Goal: Check status: Check status

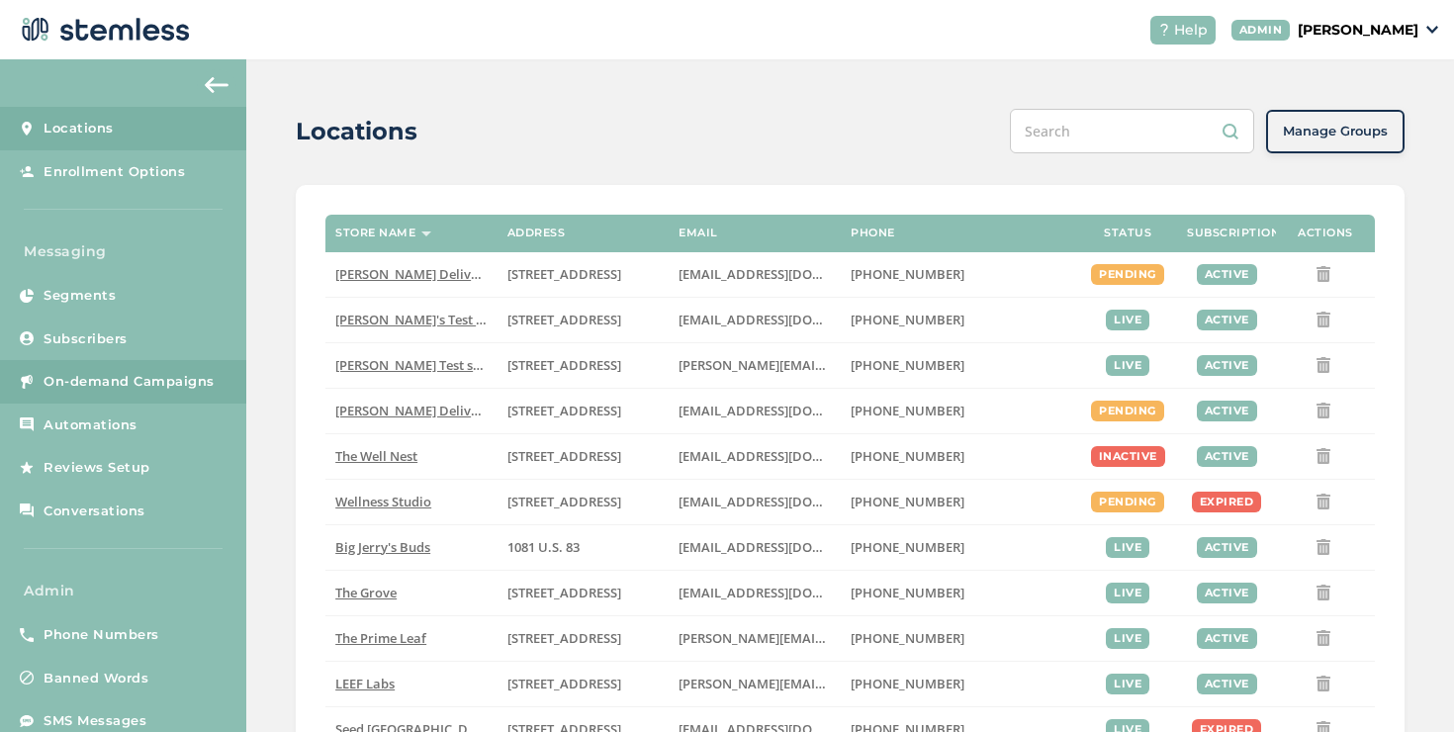
click at [209, 376] on span "On-demand Campaigns" at bounding box center [129, 382] width 171 height 20
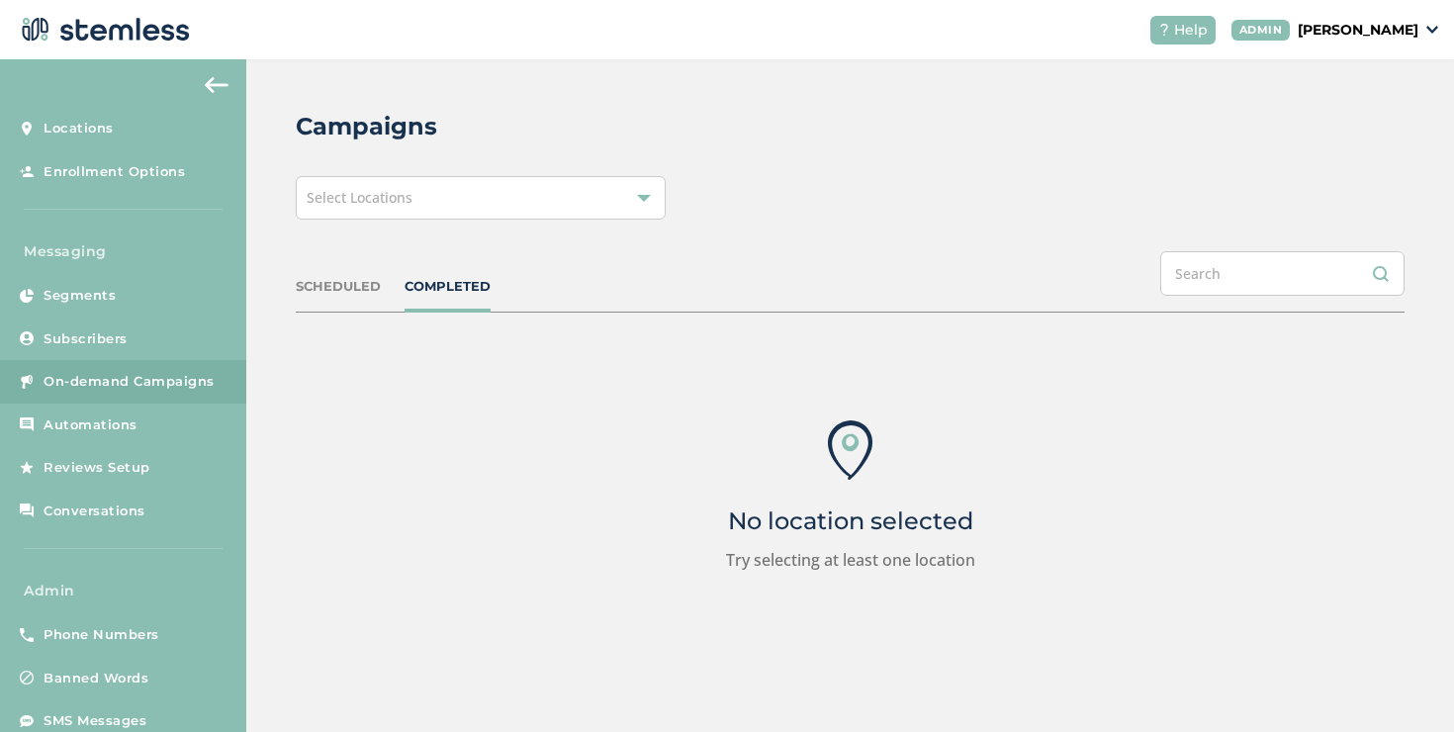
click at [465, 203] on div "Select Locations" at bounding box center [481, 198] width 370 height 44
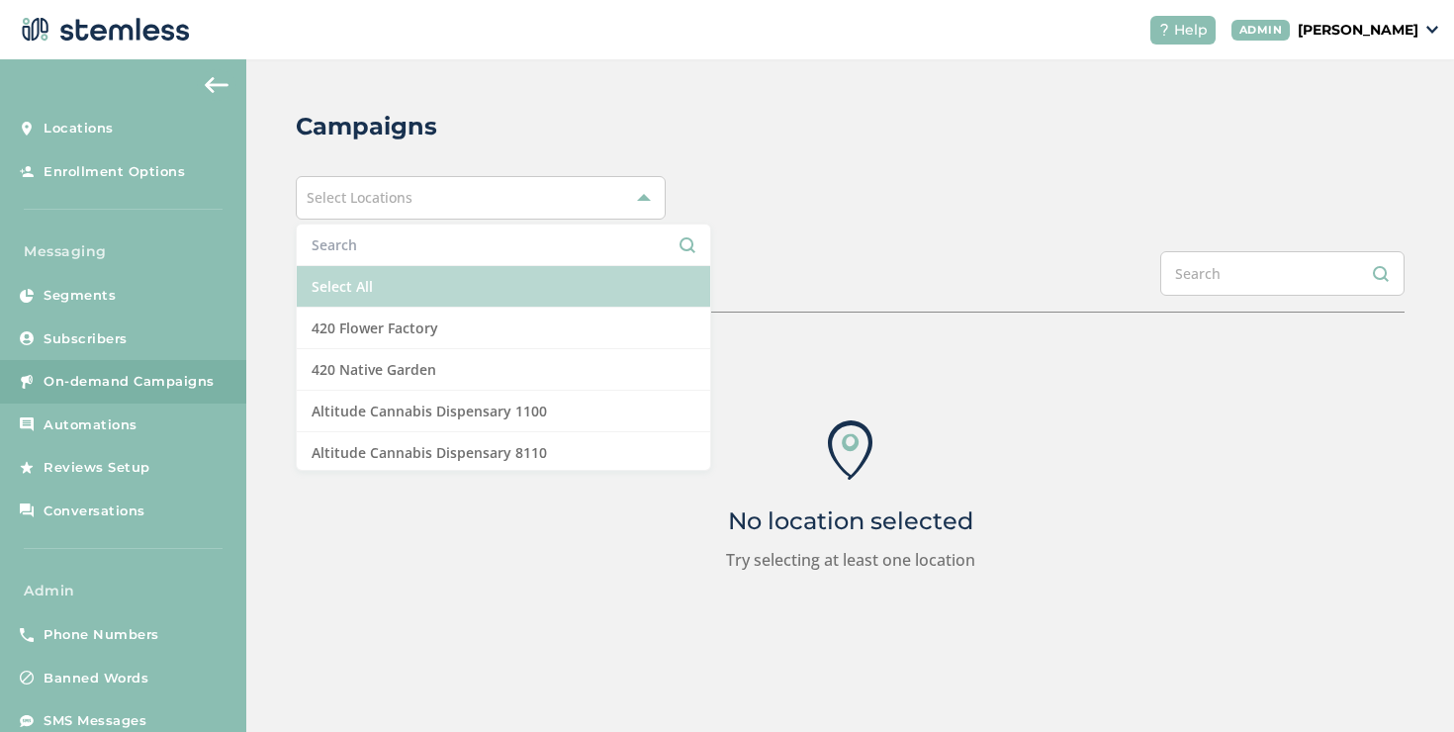
click at [409, 279] on li "Select All" at bounding box center [503, 287] width 413 height 42
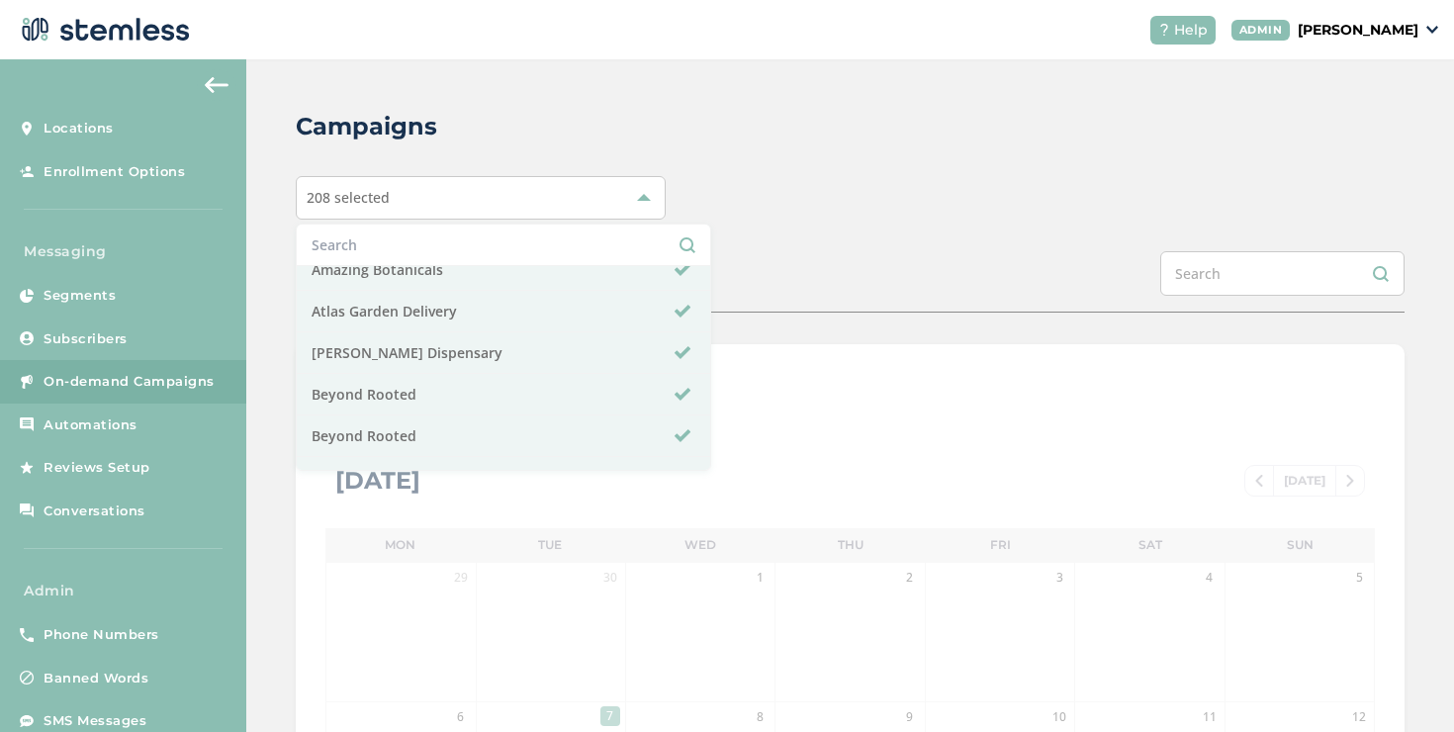
scroll to position [226, 0]
click at [675, 269] on div "SCHEDULED COMPLETED" at bounding box center [850, 281] width 1109 height 61
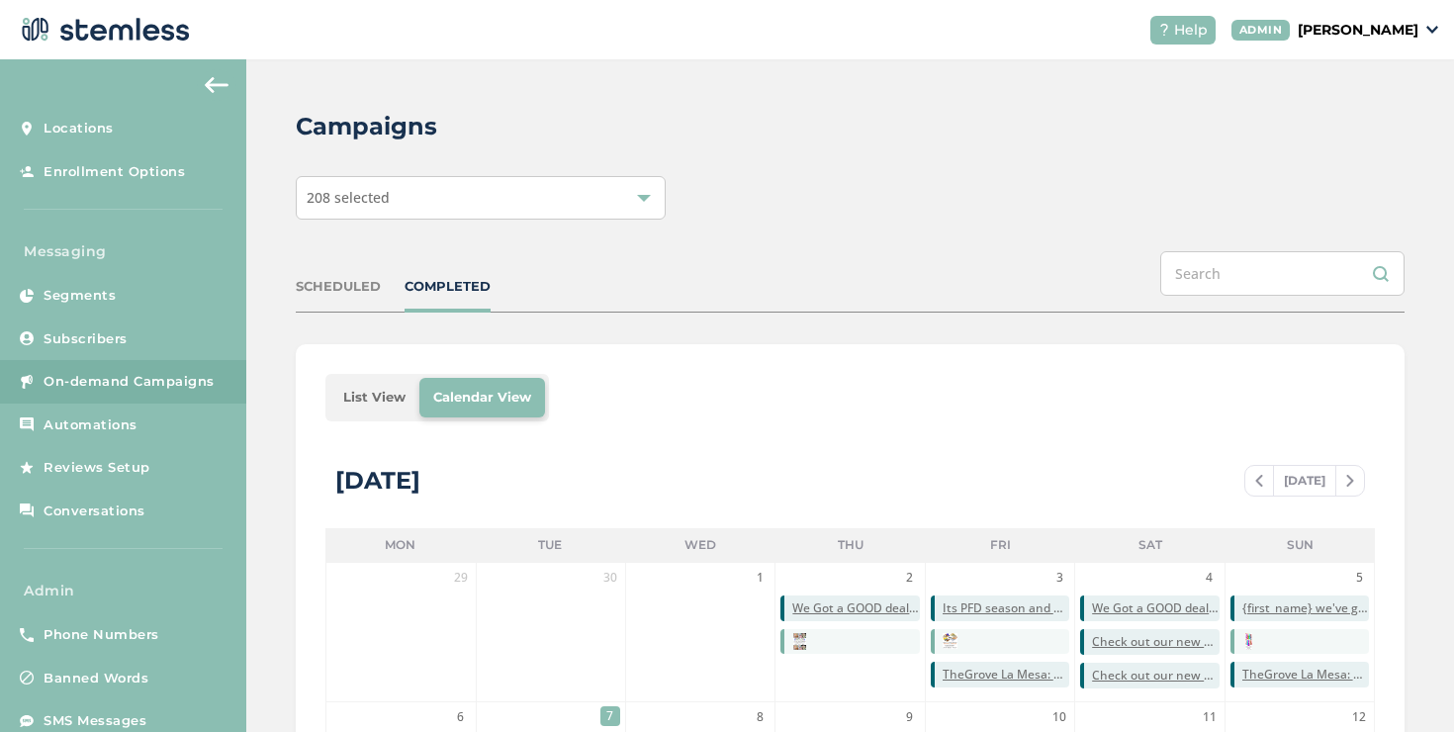
click at [342, 398] on li "List View" at bounding box center [374, 398] width 90 height 40
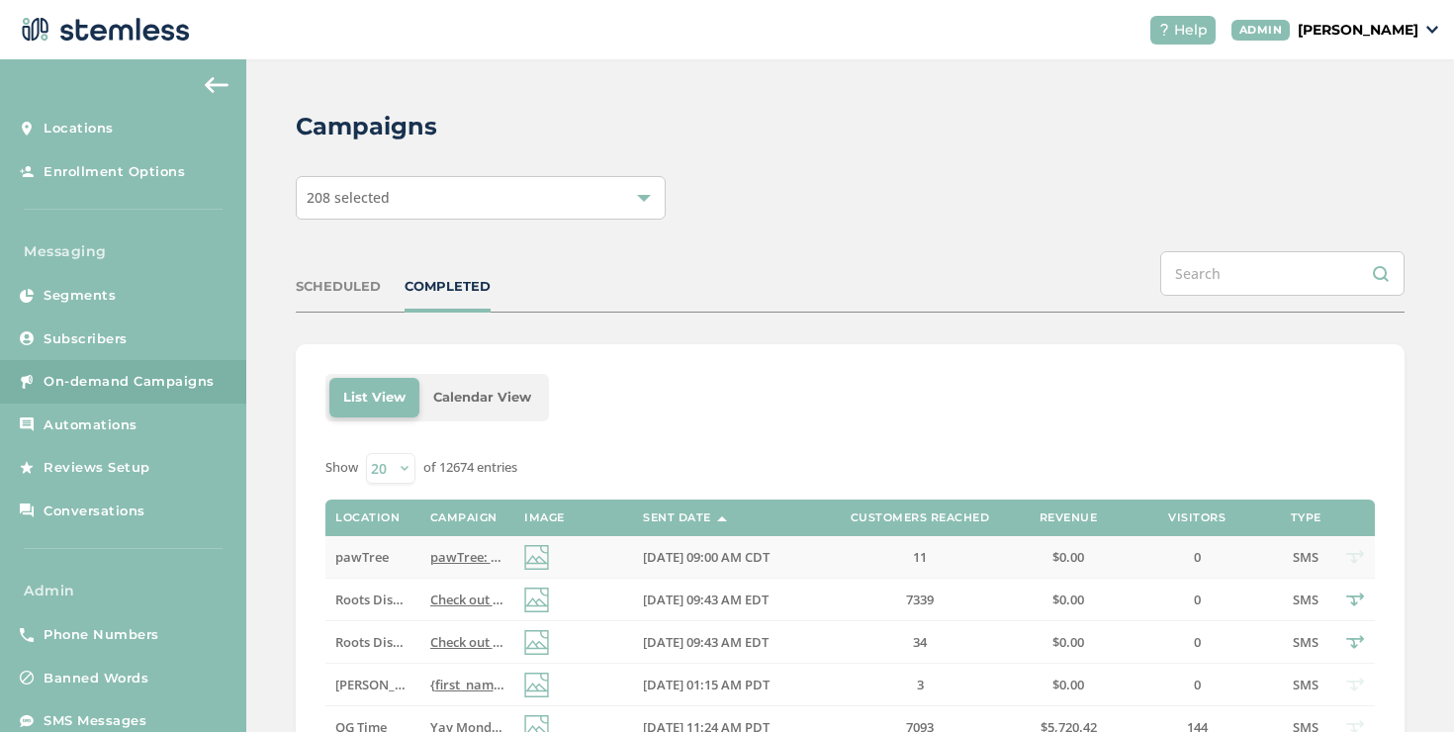
click at [447, 563] on span "pawTree: New to pawTree? We’ve got you! This video has the basics to help you g…" at bounding box center [765, 557] width 670 height 18
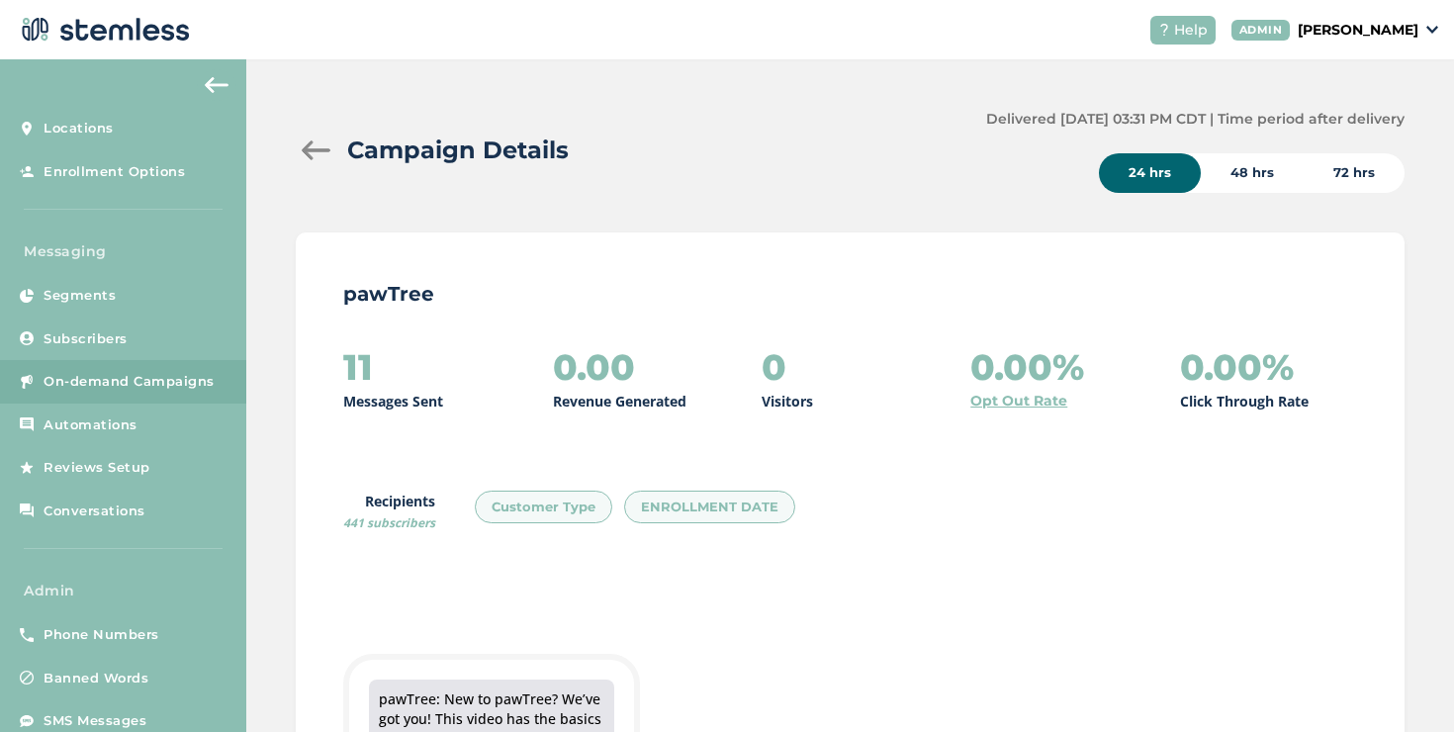
click at [321, 148] on div at bounding box center [316, 150] width 40 height 20
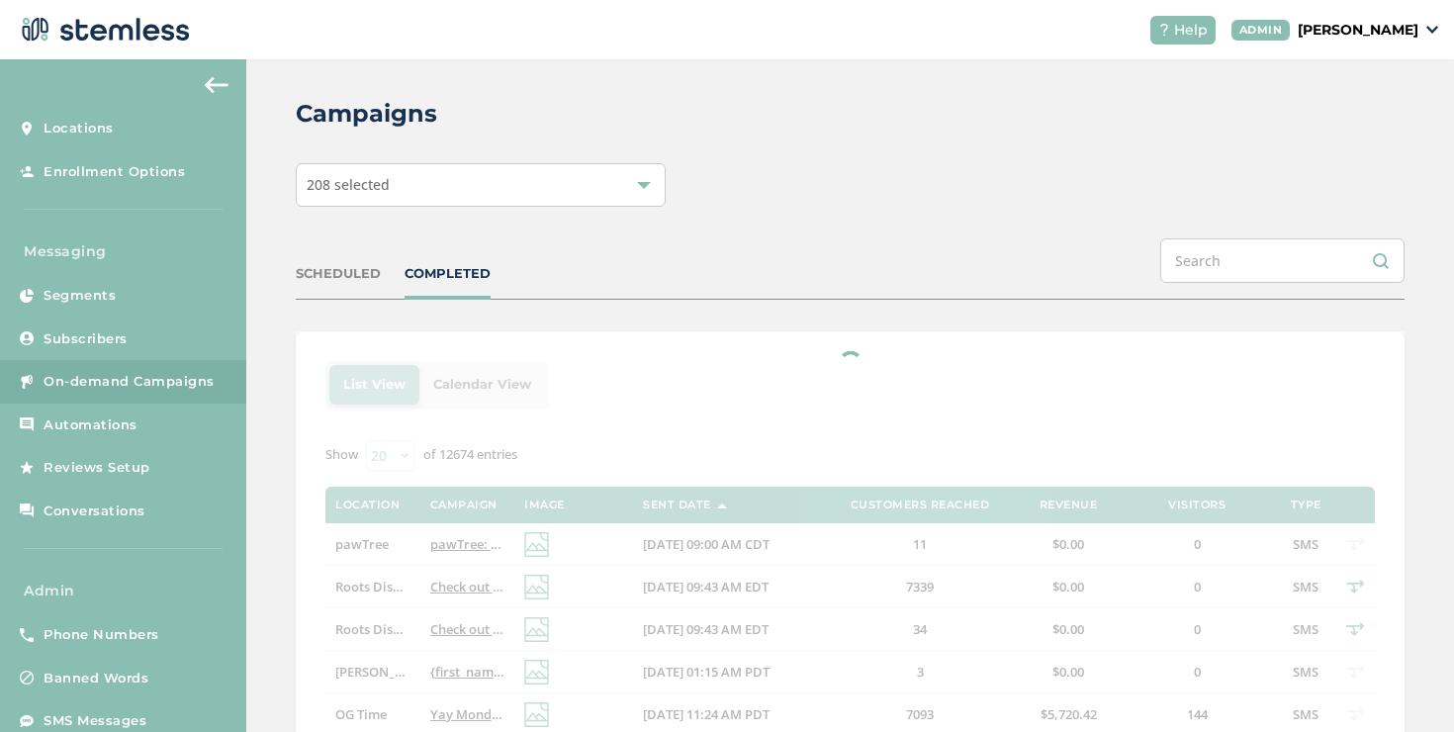
scroll to position [82, 0]
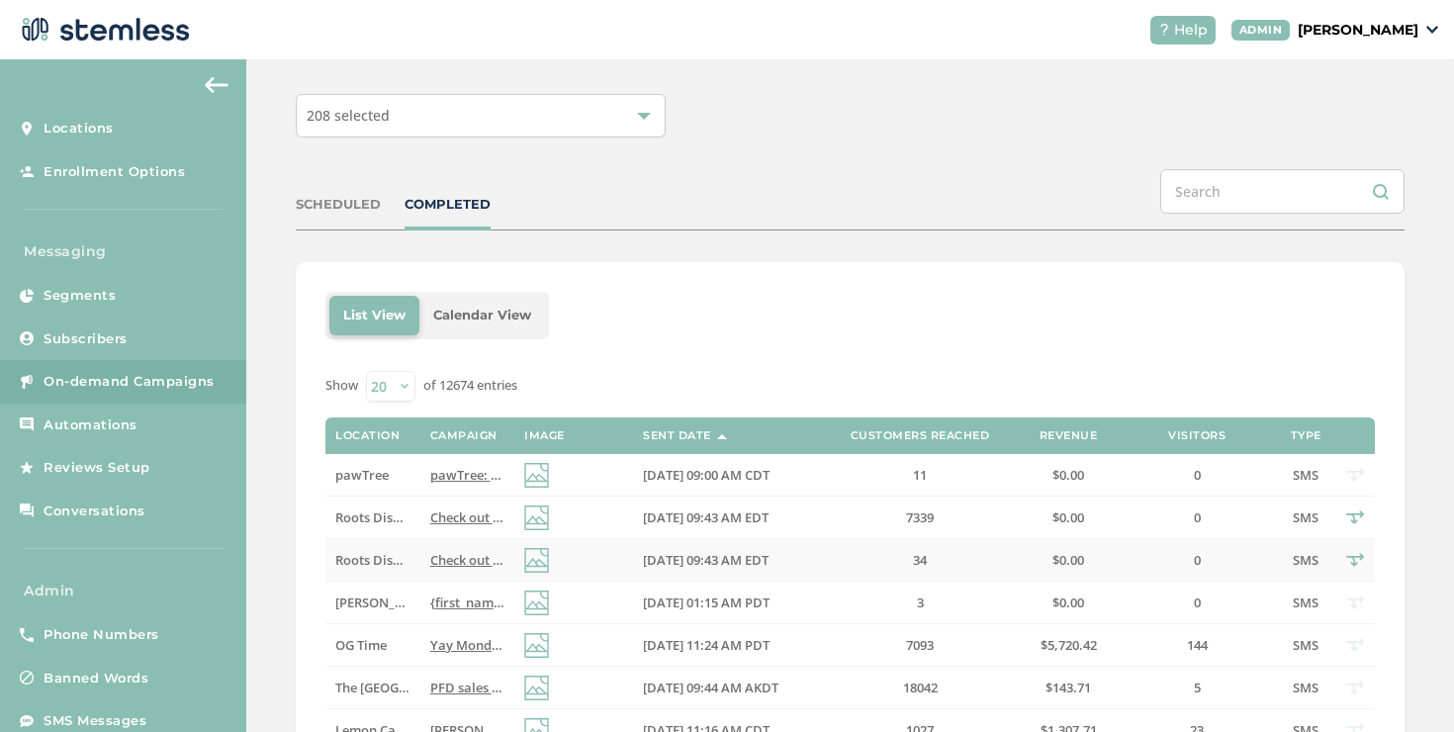
click at [589, 547] on td at bounding box center [573, 560] width 119 height 43
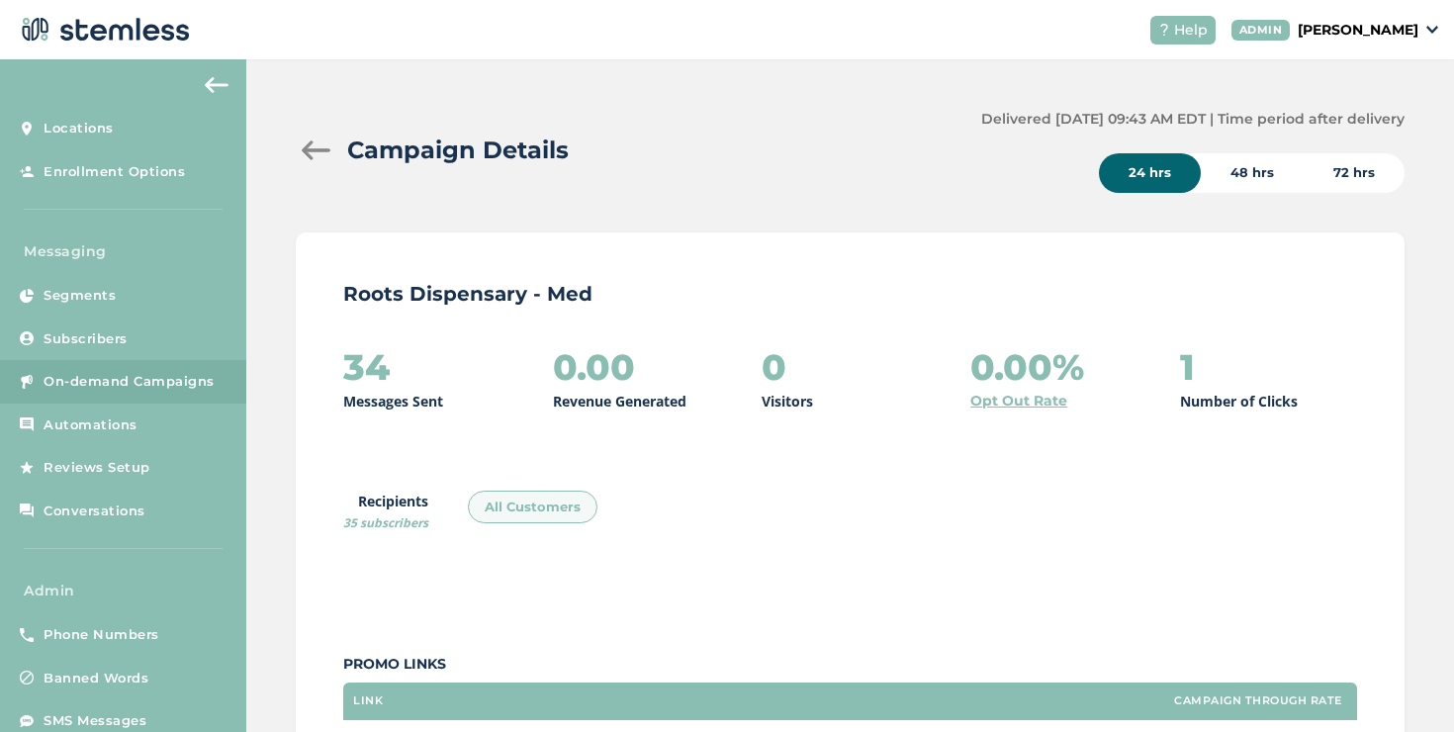
click at [312, 152] on div at bounding box center [316, 150] width 40 height 20
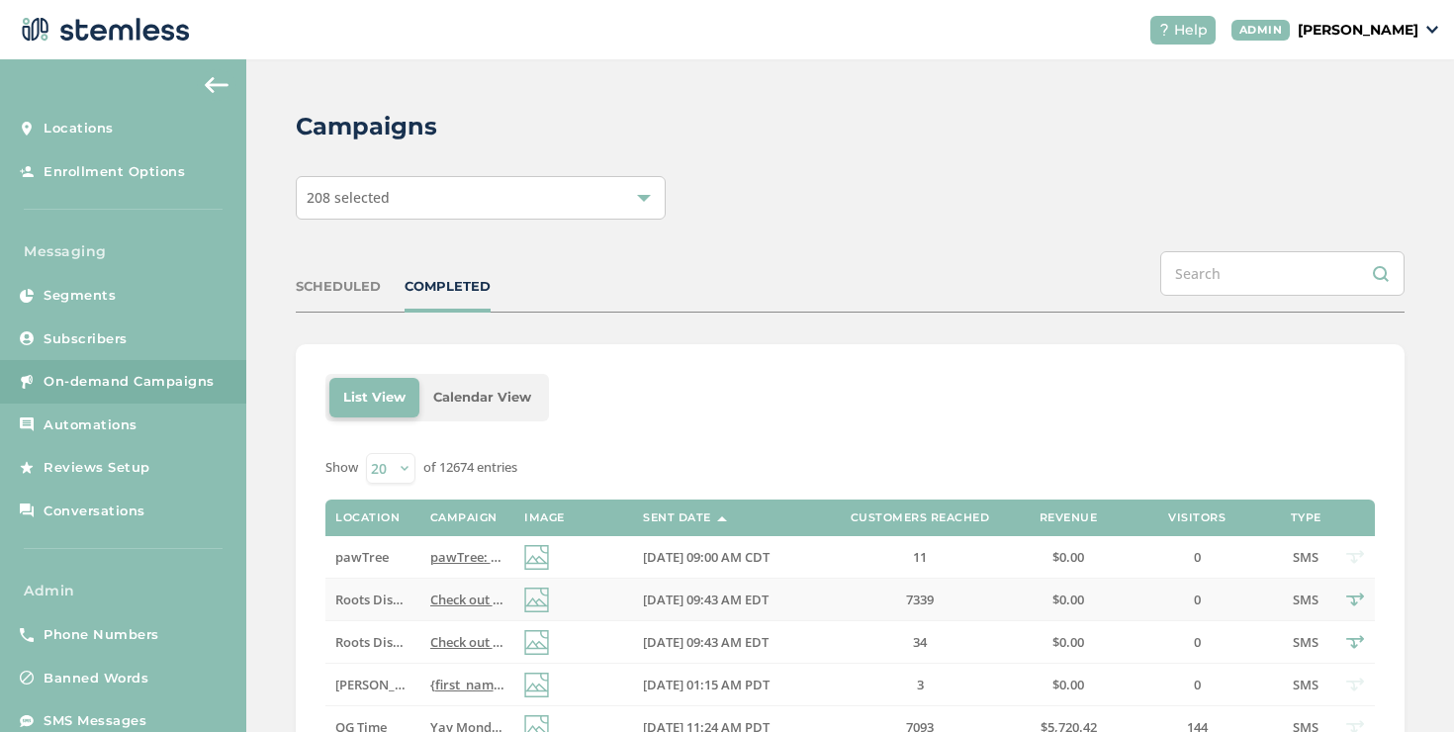
click at [499, 589] on td "Check out our new deals at Roots! Reply END to cancel" at bounding box center [467, 600] width 94 height 43
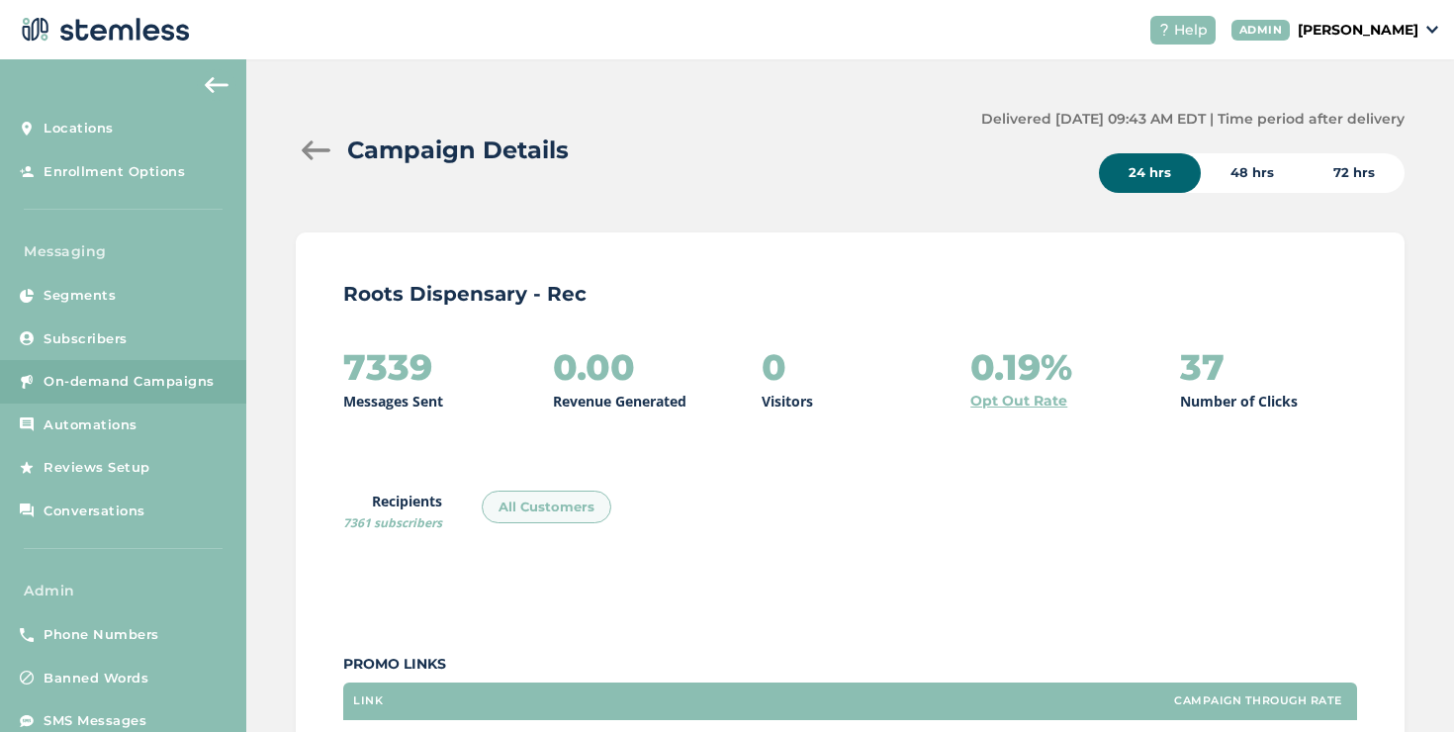
click at [312, 155] on div at bounding box center [316, 150] width 40 height 20
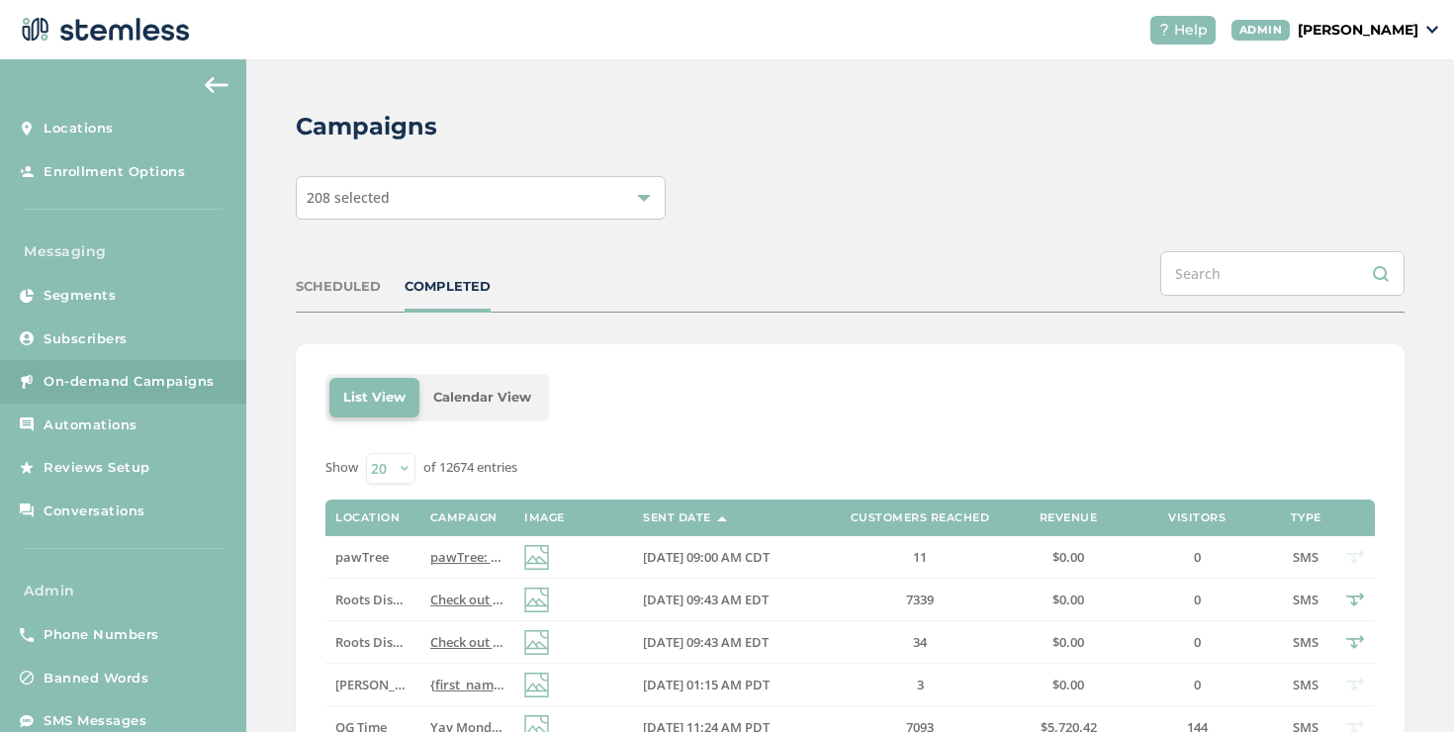
scroll to position [128, 0]
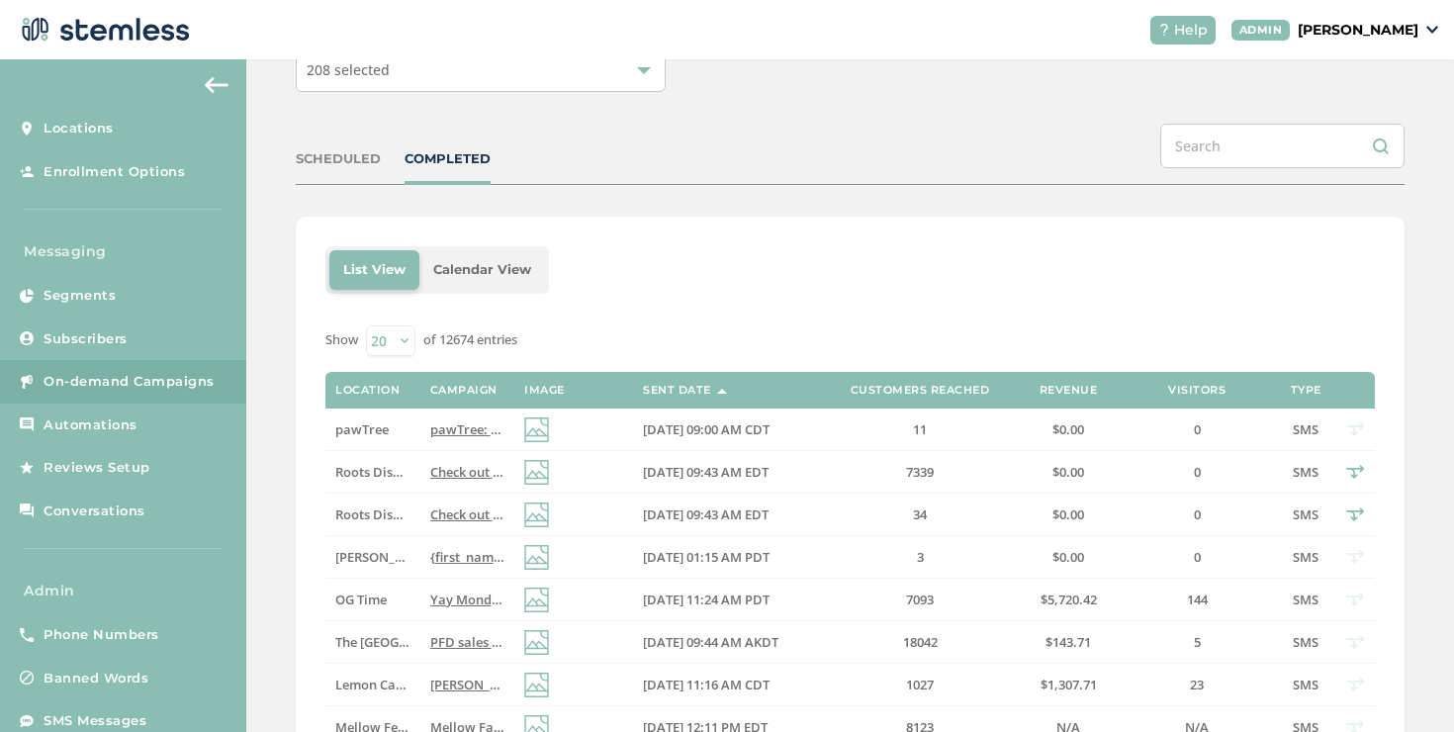
click at [473, 161] on div "COMPLETED" at bounding box center [448, 159] width 86 height 20
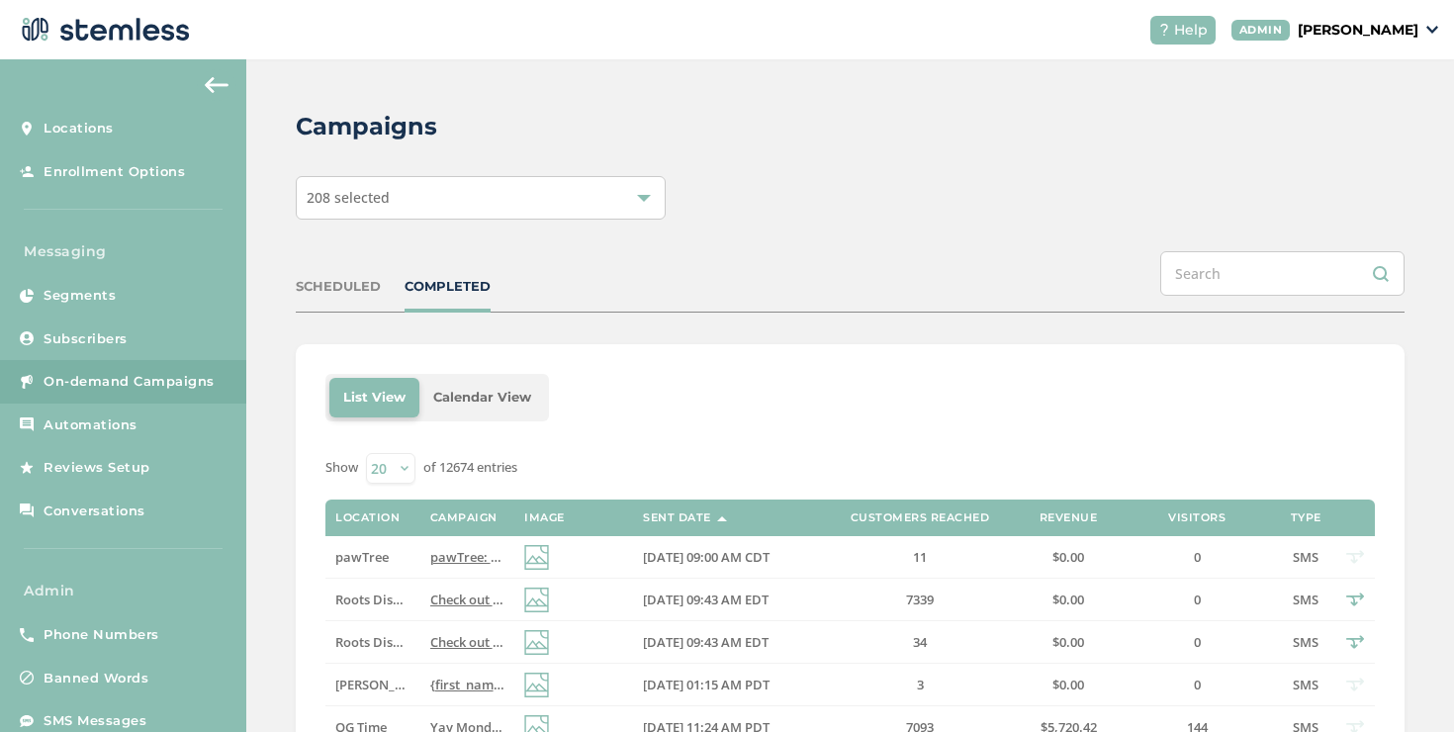
click at [445, 289] on div "COMPLETED" at bounding box center [448, 287] width 86 height 20
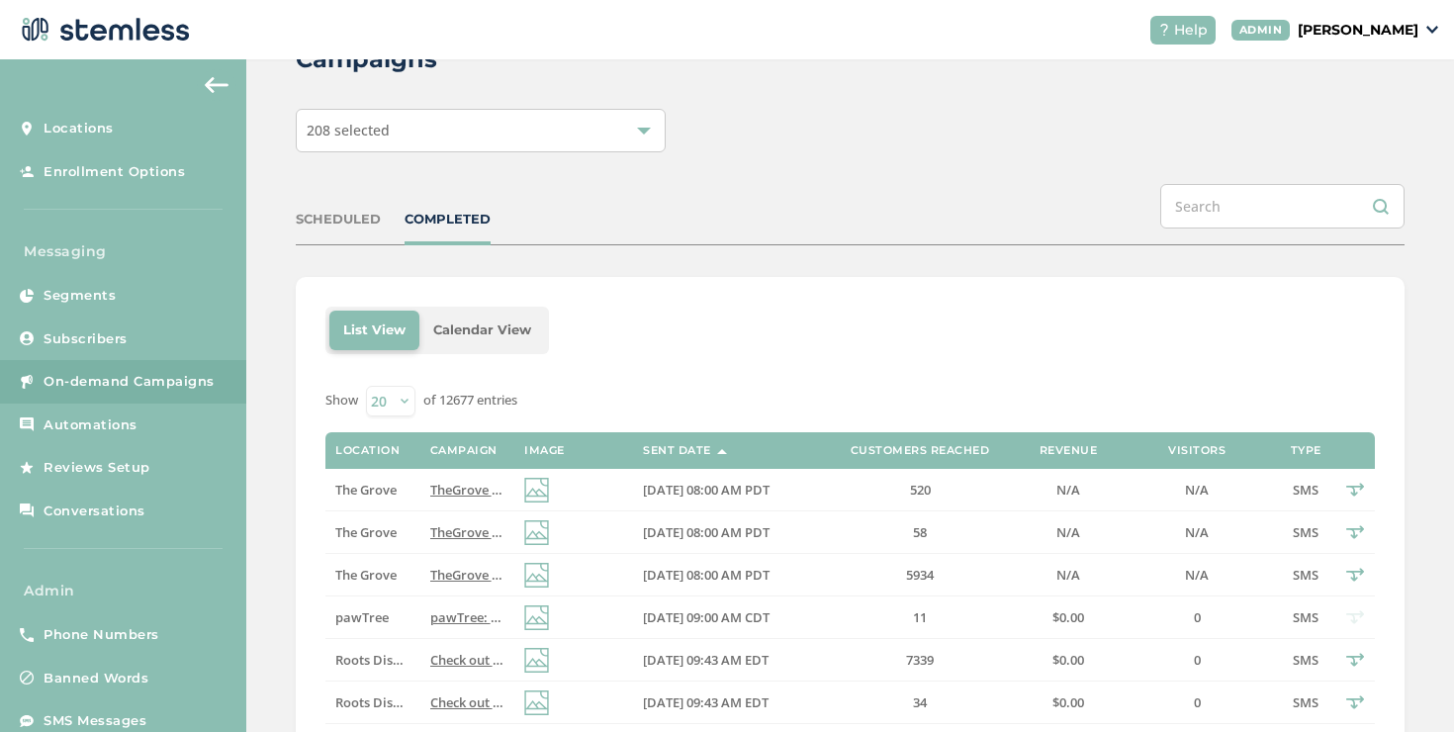
scroll to position [88, 0]
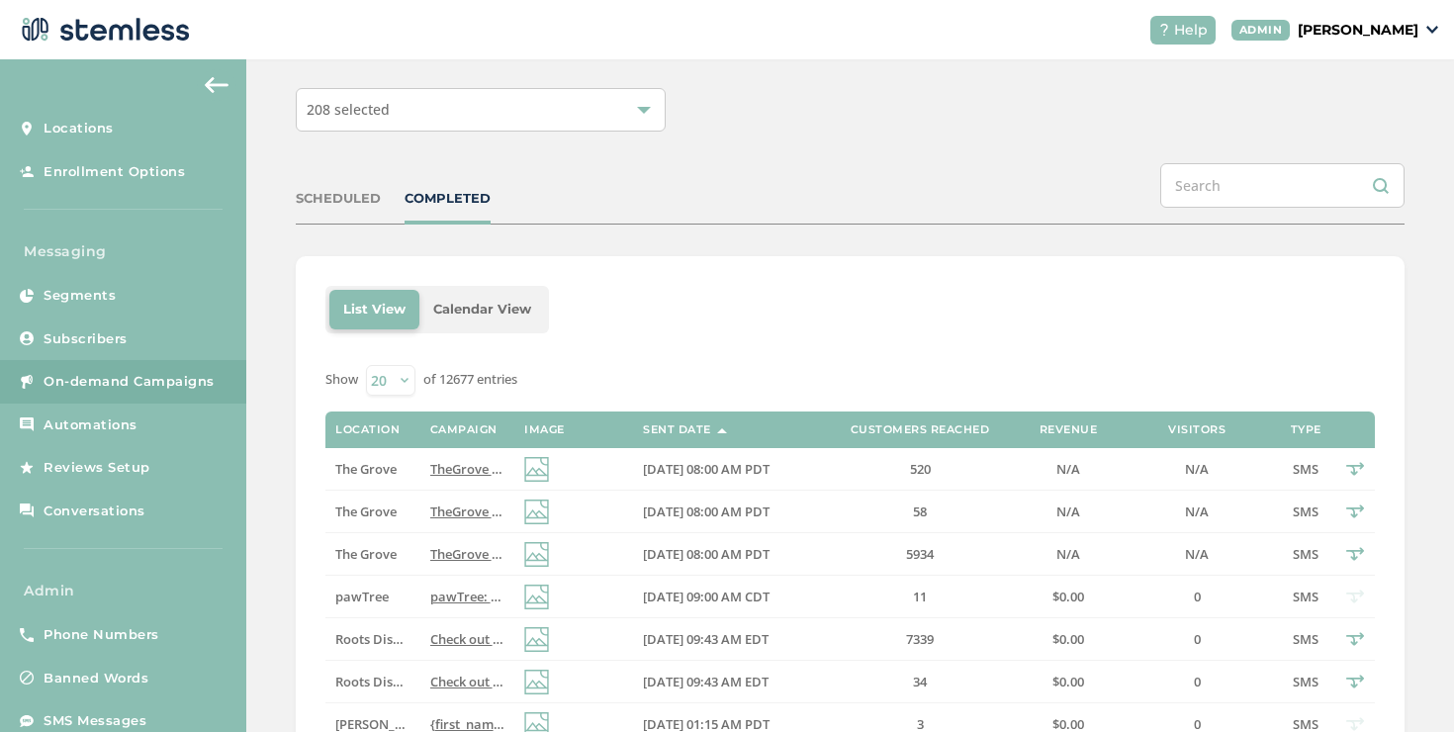
click at [452, 197] on div "COMPLETED" at bounding box center [448, 199] width 86 height 20
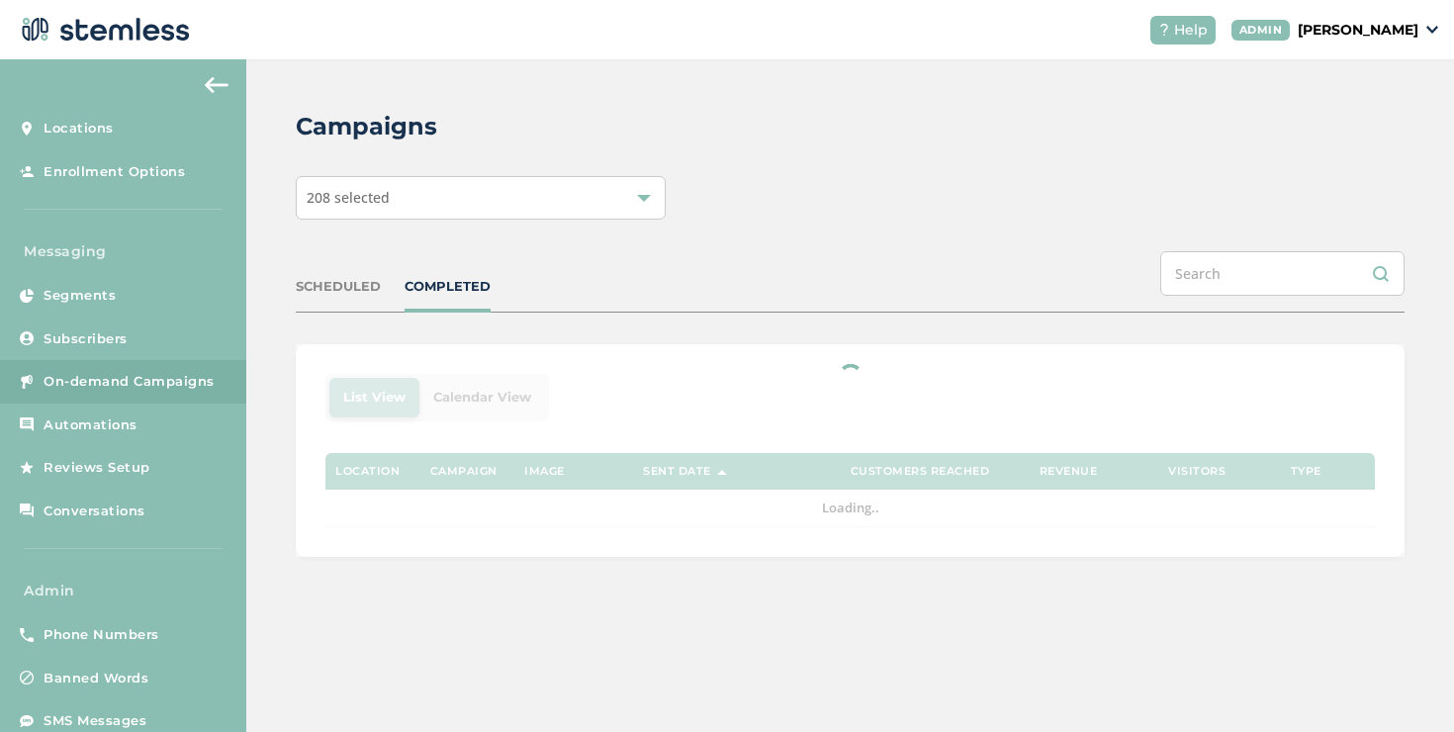
scroll to position [0, 0]
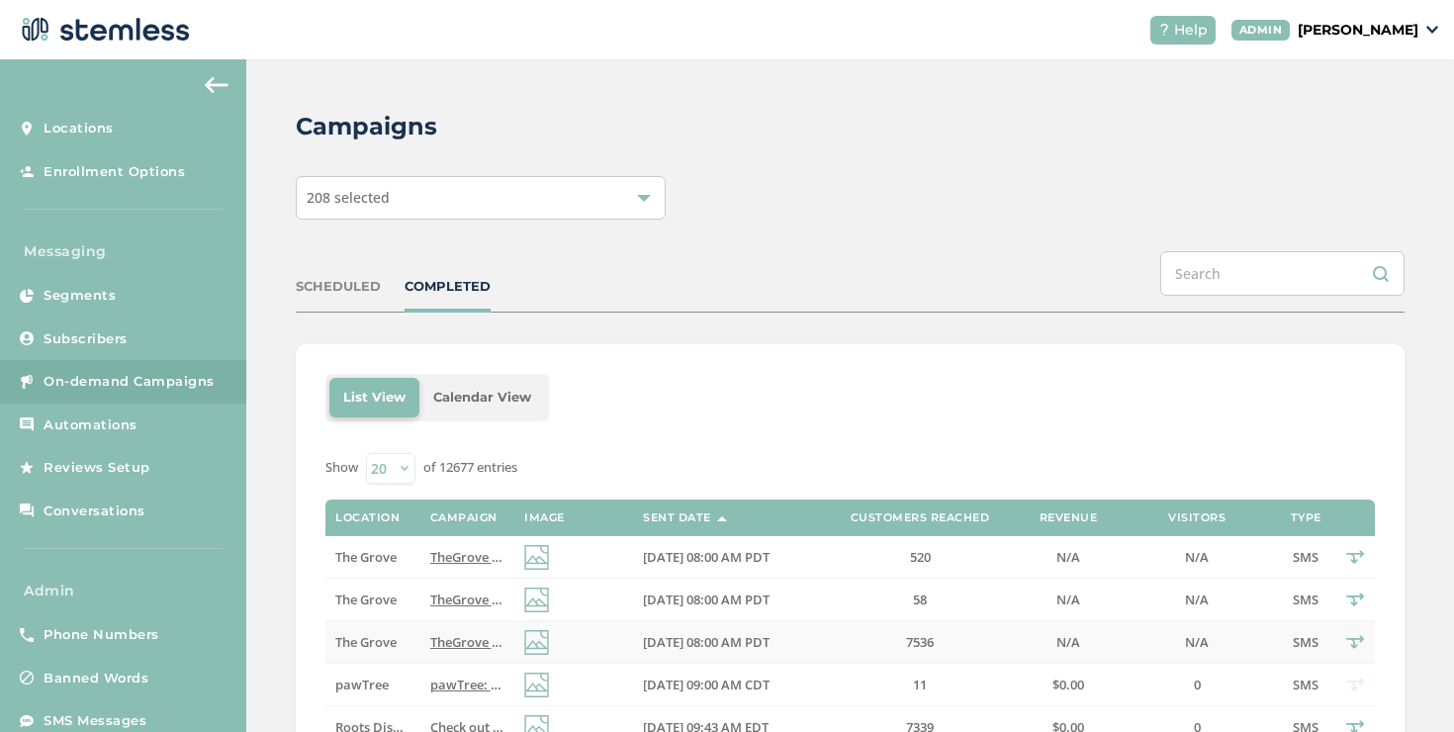
click at [445, 645] on span "TheGrove La Mesa: You have a new notification waiting for you, {first_name}! Re…" at bounding box center [727, 642] width 595 height 18
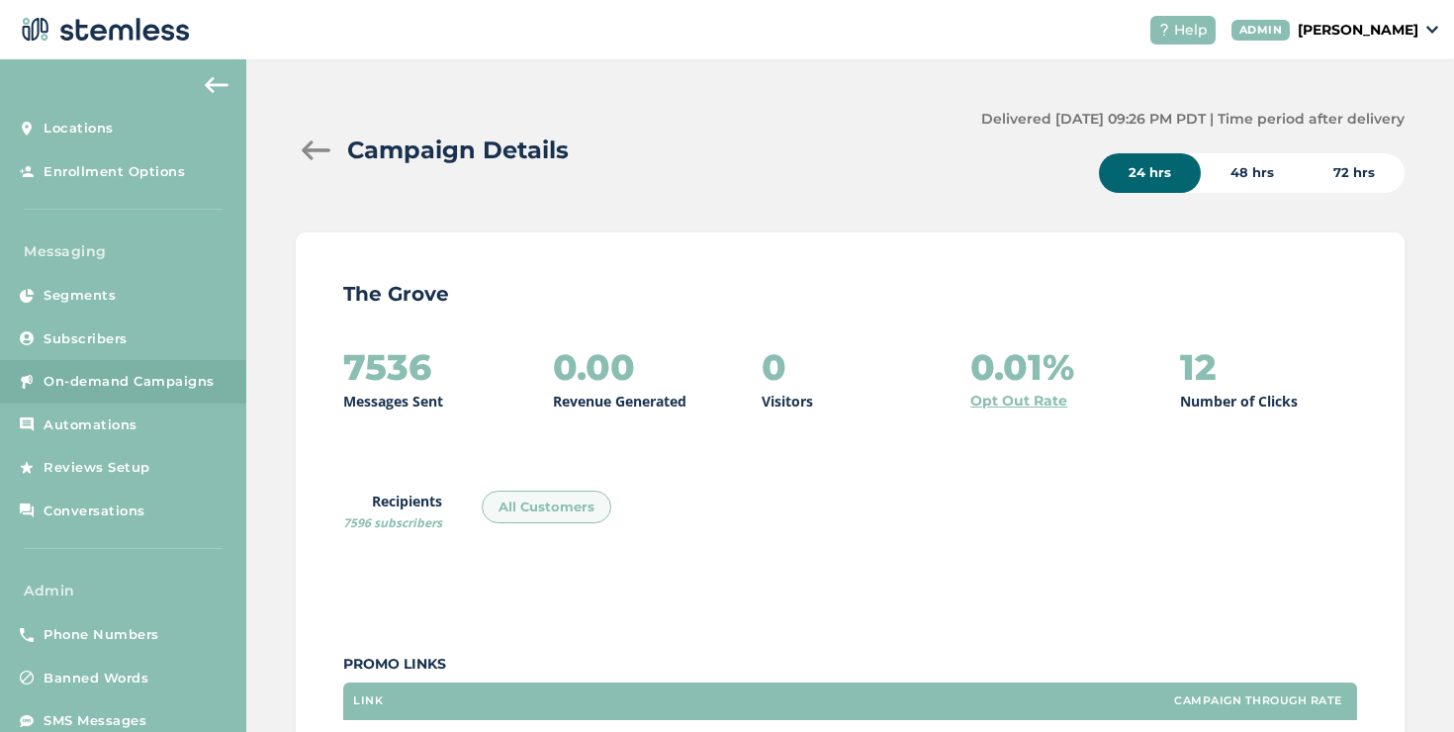
click at [313, 152] on div at bounding box center [316, 150] width 40 height 20
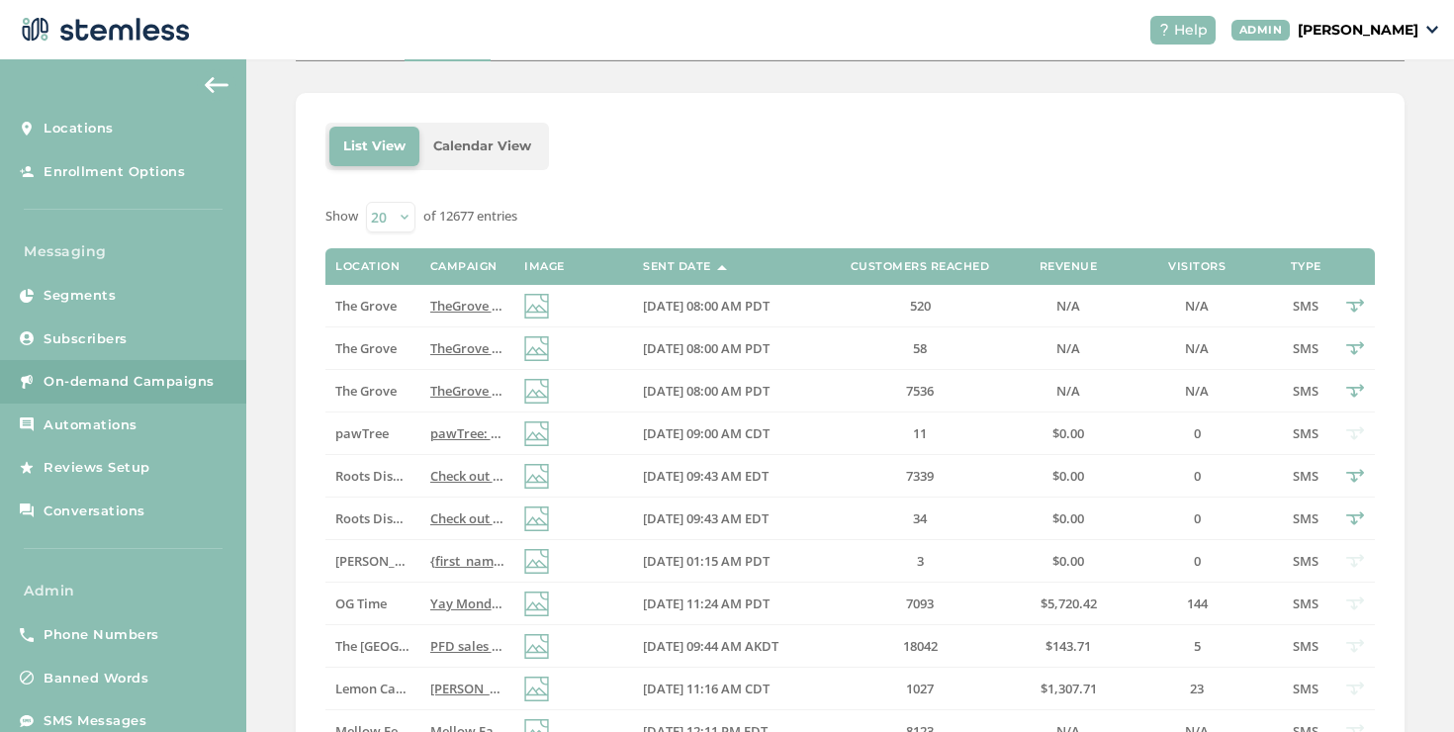
scroll to position [307, 0]
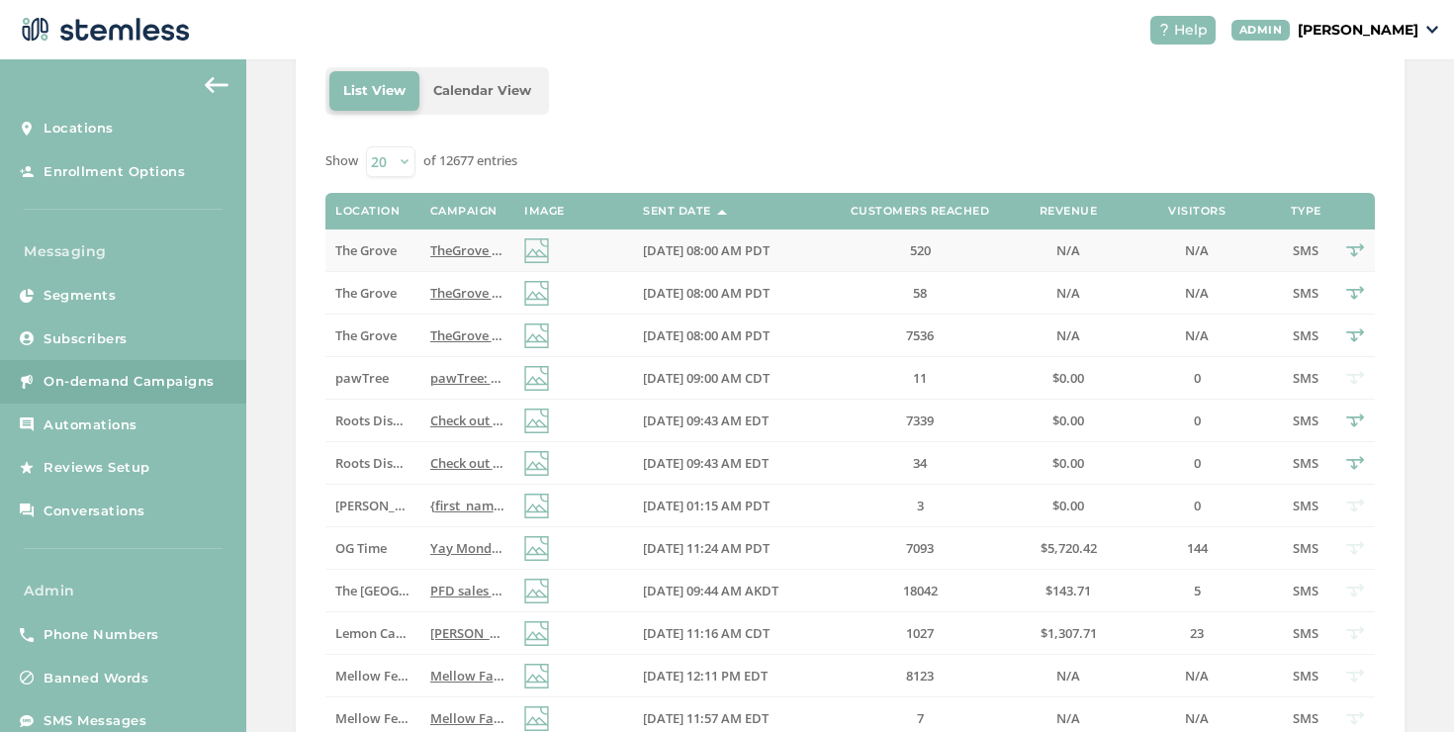
click at [469, 256] on span "TheGrove La Mesa: You have a new notification waiting for you, {first_name}! Re…" at bounding box center [727, 250] width 595 height 18
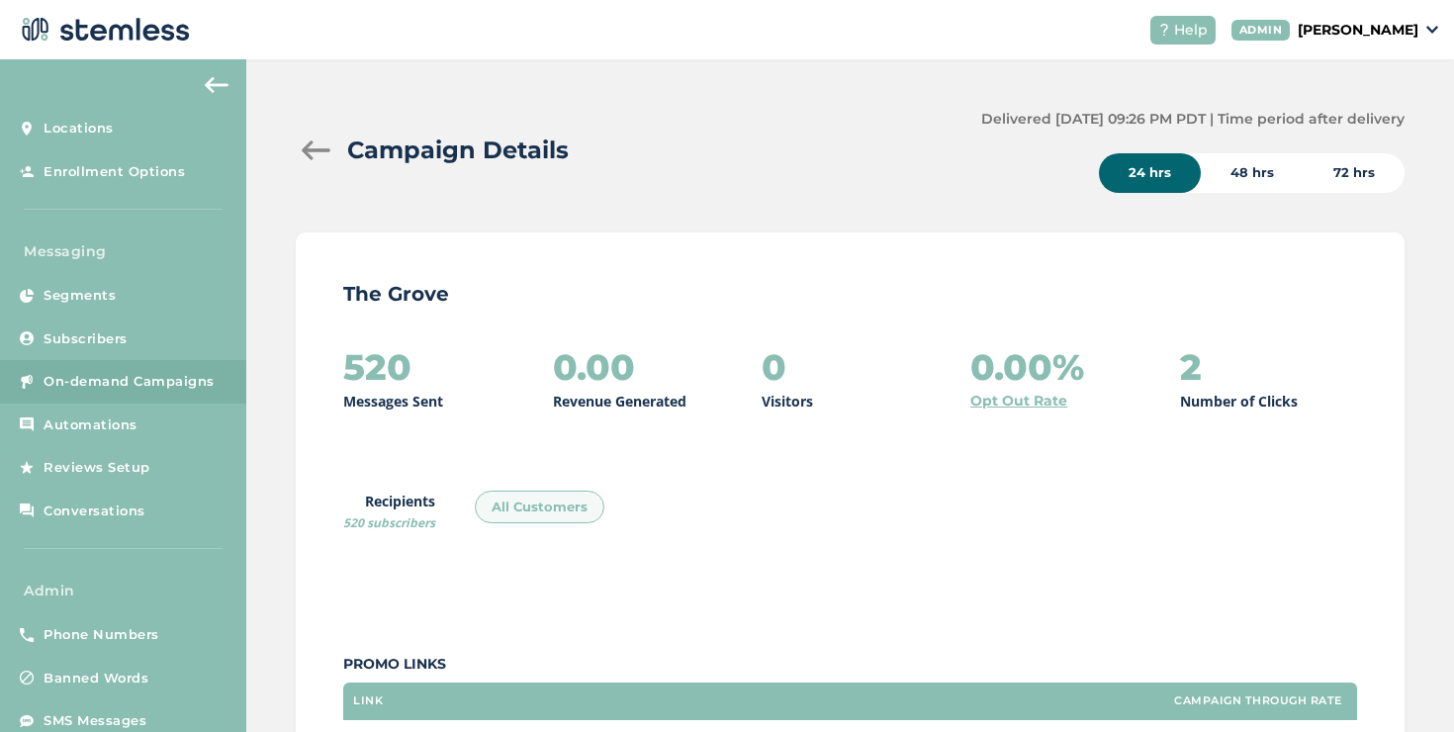
click at [312, 146] on div at bounding box center [316, 150] width 40 height 20
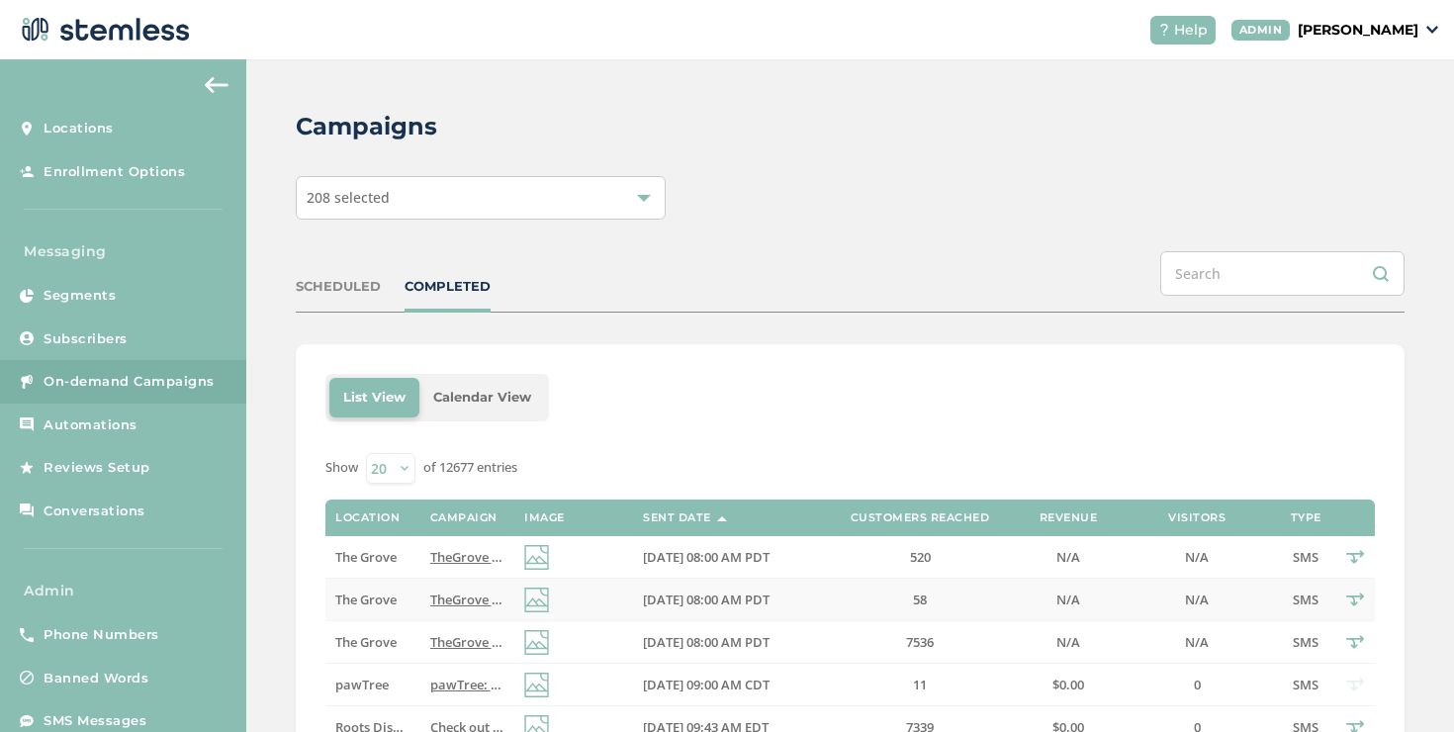
click at [695, 583] on td "[DATE] 08:00 AM PDT" at bounding box center [727, 600] width 188 height 43
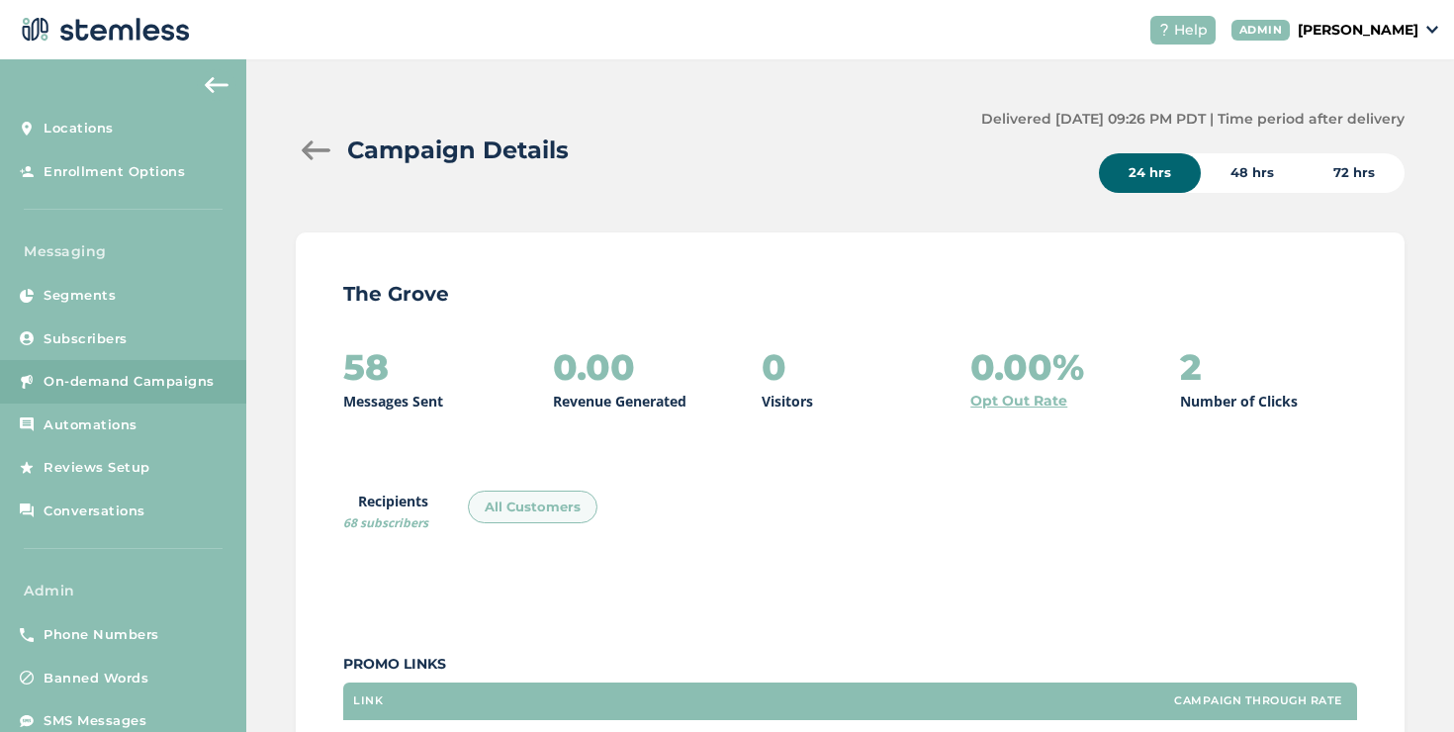
click at [305, 151] on div at bounding box center [316, 150] width 40 height 20
